Goal: Task Accomplishment & Management: Manage account settings

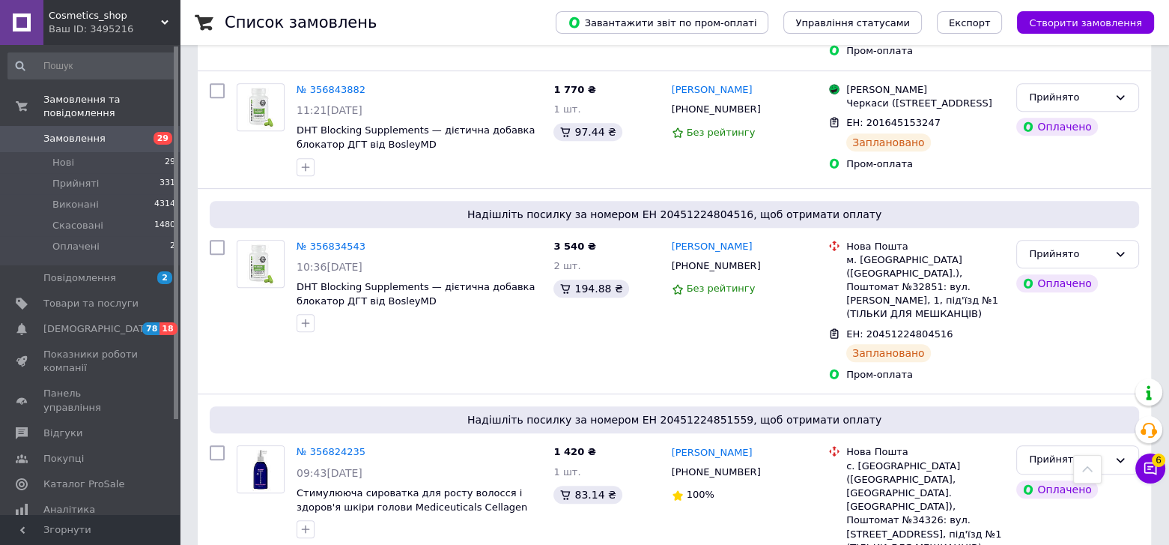
scroll to position [655, 0]
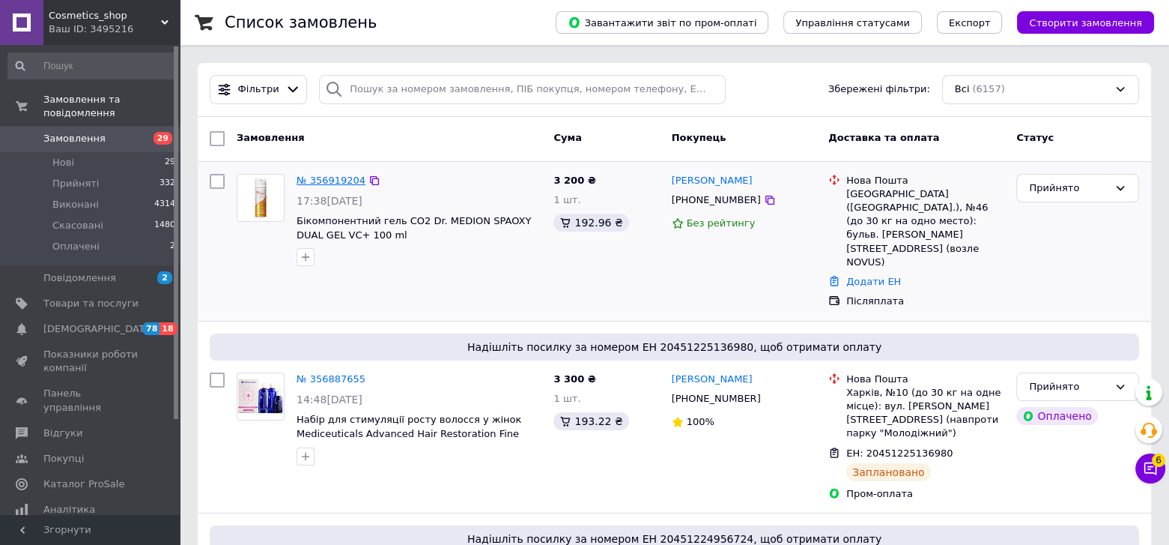
click at [315, 175] on link "№ 356919204" at bounding box center [331, 180] width 69 height 11
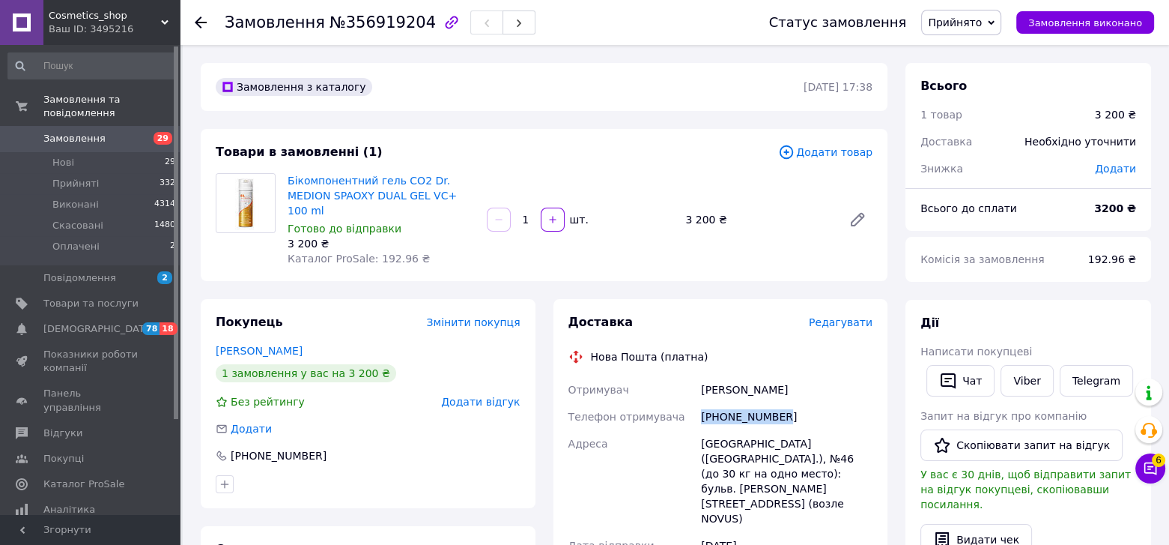
drag, startPoint x: 779, startPoint y: 401, endPoint x: 700, endPoint y: 401, distance: 78.7
click at [700, 403] on div "+380974954040" at bounding box center [787, 416] width 178 height 27
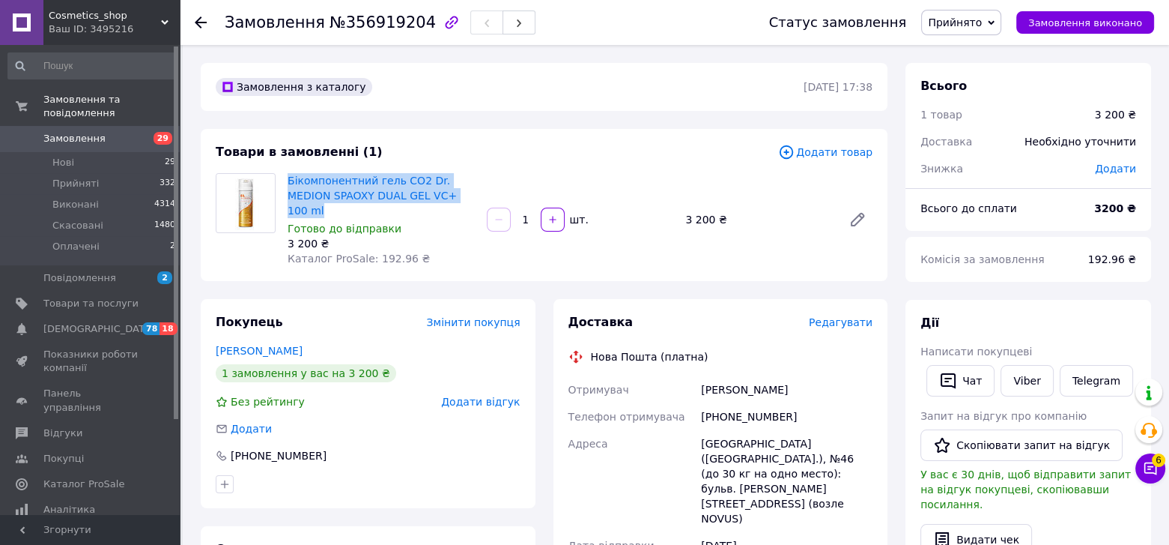
drag, startPoint x: 438, startPoint y: 193, endPoint x: 283, endPoint y: 181, distance: 155.6
click at [283, 181] on div "Бікомпонентний гель СО2 Dr. MEDION SPAOXY DUAL GEL VC+ 100 ml Готово до відправ…" at bounding box center [381, 219] width 199 height 99
copy link "Бікомпонентний гель СО2 Dr. MEDION SPAOXY DUAL GEL VC+ 100 ml"
click at [1023, 372] on link "Viber" at bounding box center [1027, 380] width 52 height 31
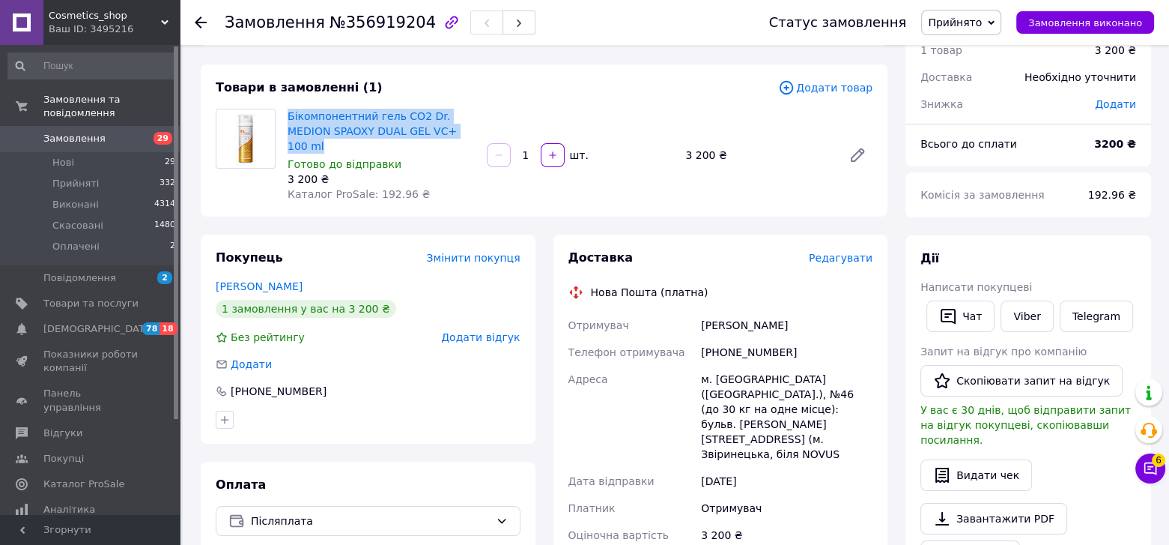
scroll to position [93, 0]
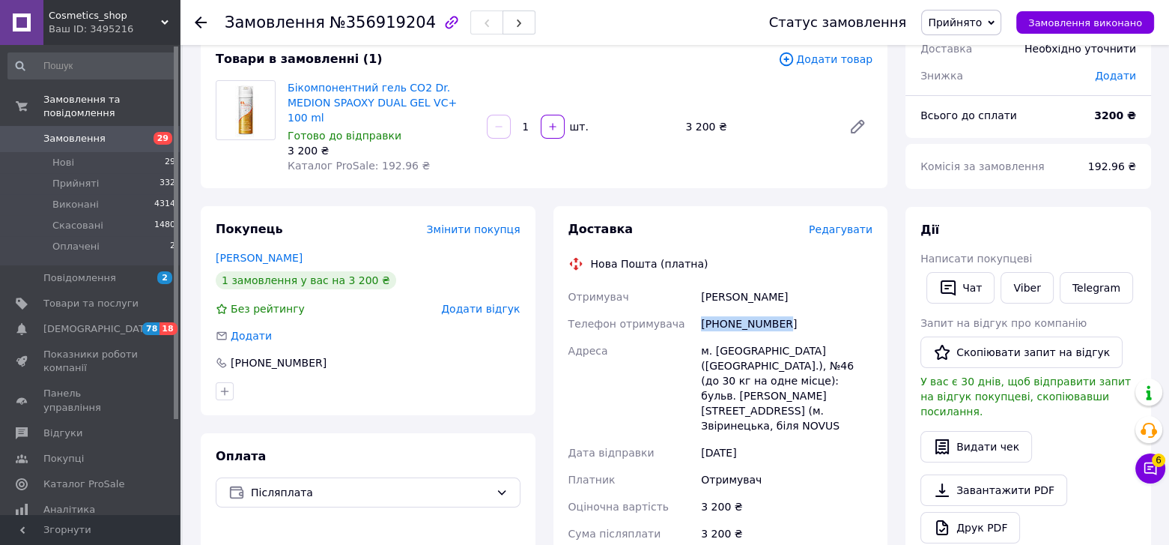
drag, startPoint x: 788, startPoint y: 308, endPoint x: 710, endPoint y: 297, distance: 78.6
click at [699, 310] on div "+380974954040" at bounding box center [787, 323] width 178 height 27
copy div "+380974954040"
drag, startPoint x: 719, startPoint y: 286, endPoint x: 697, endPoint y: 287, distance: 21.7
click at [698, 287] on div "Шкатулова Єва" at bounding box center [787, 296] width 178 height 27
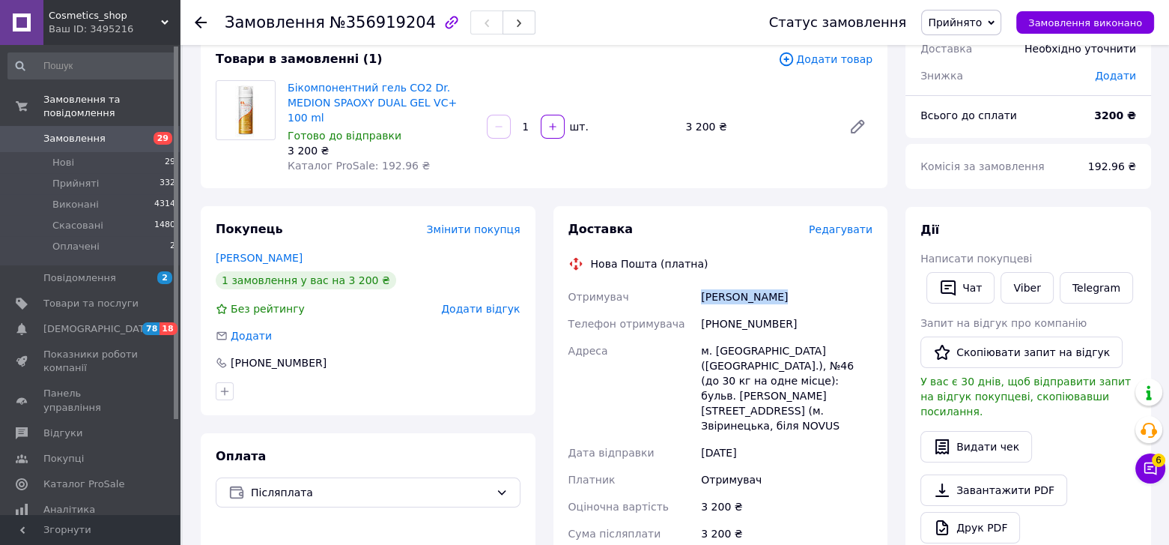
copy div "Шкатулова Єва"
click at [101, 132] on span "Замовлення" at bounding box center [90, 138] width 95 height 13
